Goal: Share content: Share content

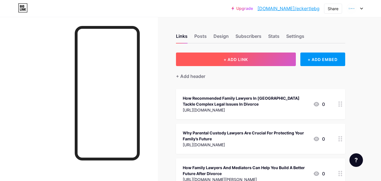
click at [241, 58] on span "+ ADD LINK" at bounding box center [236, 59] width 24 height 5
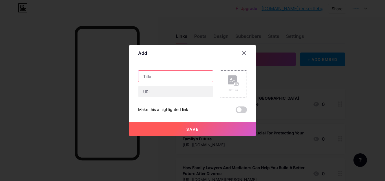
click at [154, 77] on input "text" at bounding box center [175, 75] width 74 height 11
paste input "How Family Lawyers in [GEOGRAPHIC_DATA] Handle Spousal Maintenance Claims"
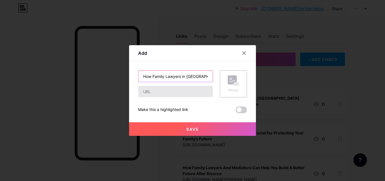
scroll to position [0, 68]
type input "How Family Lawyers in [GEOGRAPHIC_DATA] Handle Spousal Maintenance Claims"
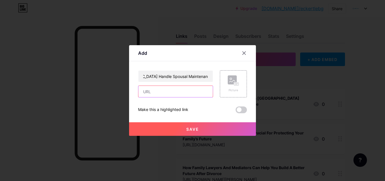
click at [151, 92] on input "text" at bounding box center [175, 91] width 74 height 11
paste input "[URL][DOMAIN_NAME]"
type input "[URL][DOMAIN_NAME]"
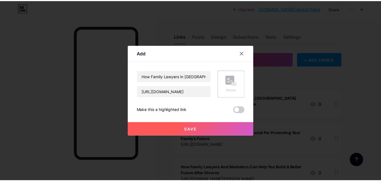
scroll to position [0, 0]
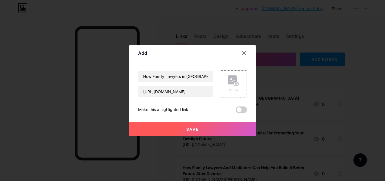
click at [180, 130] on button "Save" at bounding box center [192, 129] width 127 height 14
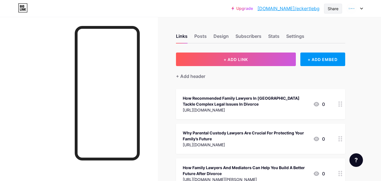
click at [330, 8] on div "Share" at bounding box center [333, 9] width 11 height 6
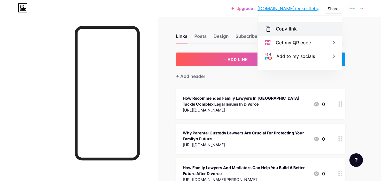
click at [281, 29] on div "Copy link" at bounding box center [286, 29] width 21 height 7
